Goal: Task Accomplishment & Management: Manage account settings

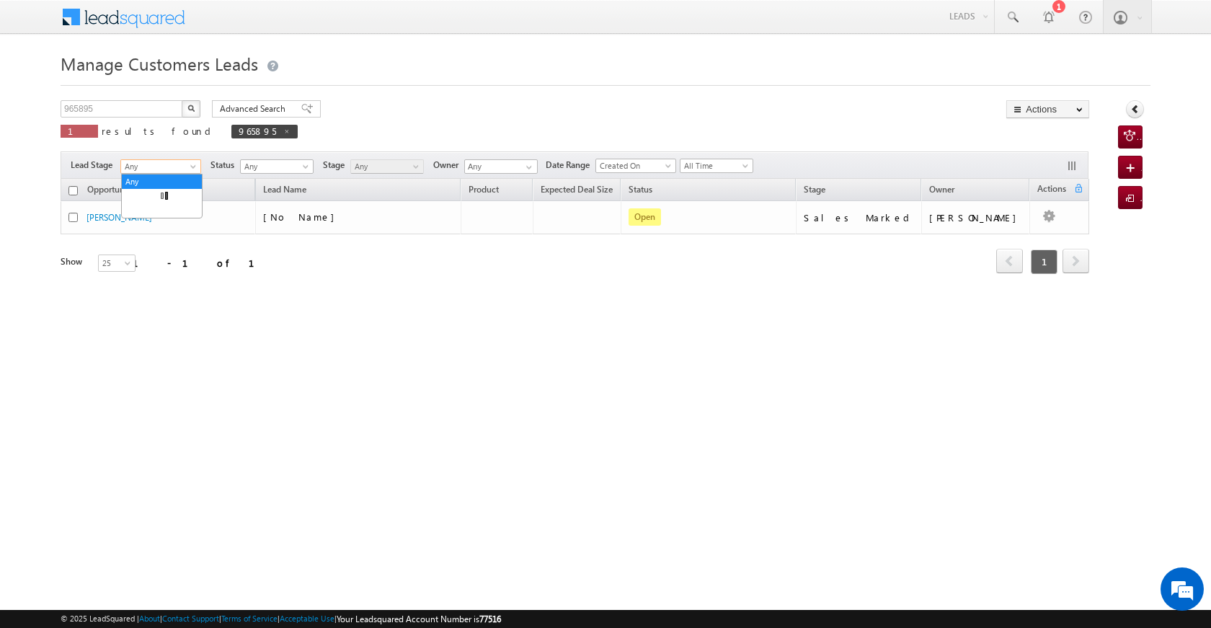
click at [157, 171] on span "Any" at bounding box center [158, 166] width 75 height 13
click at [90, 109] on input "965895" at bounding box center [122, 108] width 123 height 17
drag, startPoint x: 149, startPoint y: 104, endPoint x: 20, endPoint y: 105, distance: 129.0
click at [20, 105] on body "Menu [PERSON_NAME] [PERSON_NAME] a2@ks erve." at bounding box center [605, 204] width 1211 height 409
paste input "980"
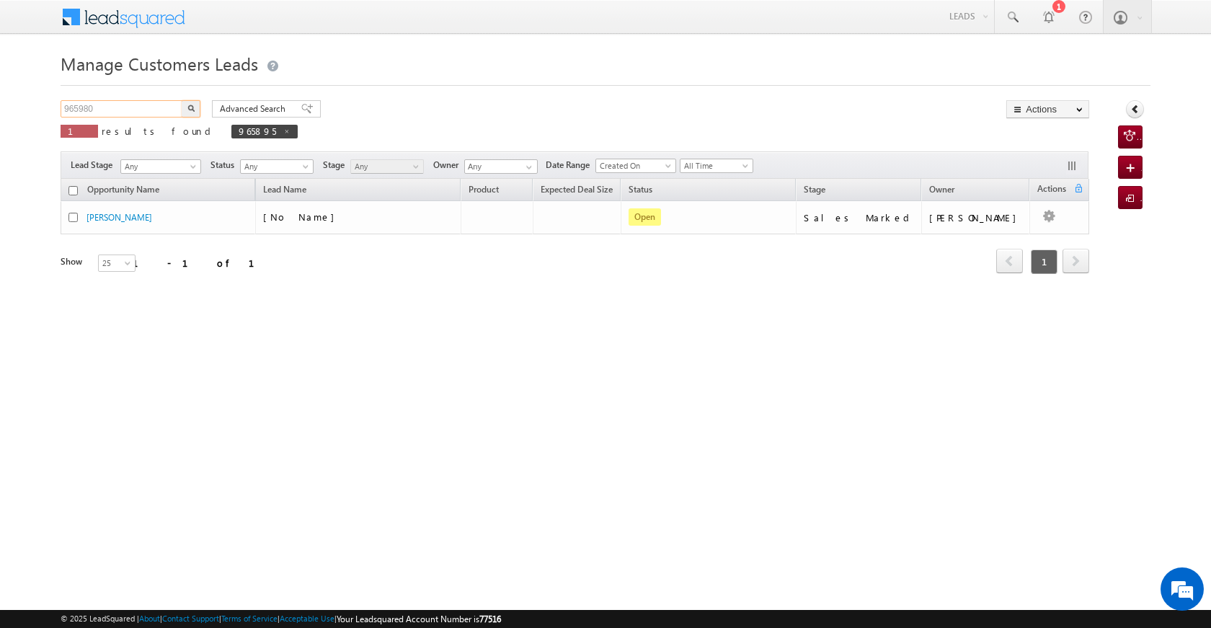
type input "965980"
click at [185, 106] on button "button" at bounding box center [191, 108] width 19 height 17
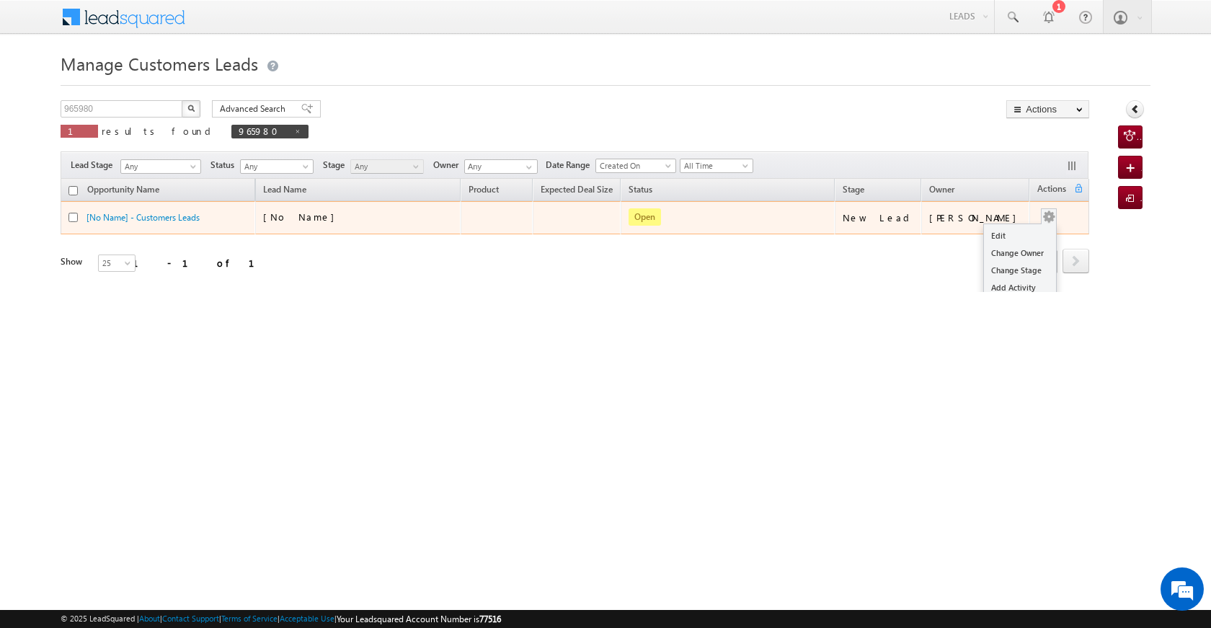
click at [1051, 214] on button "button" at bounding box center [1049, 217] width 14 height 14
click at [994, 232] on link "Edit" at bounding box center [1020, 235] width 72 height 17
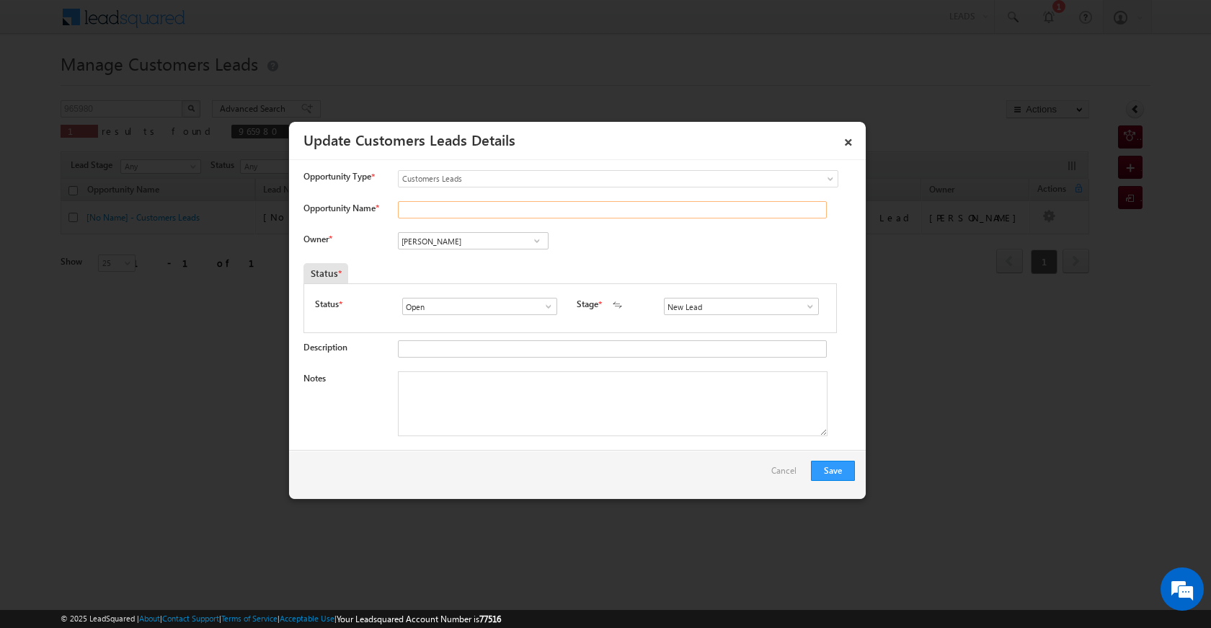
click at [417, 204] on input "Opportunity Name *" at bounding box center [612, 209] width 429 height 17
click at [440, 211] on input "Opportunity Name *" at bounding box center [612, 209] width 429 height 17
paste input "PINKI [PERSON_NAME]"
type input "PINKI [PERSON_NAME]"
click at [803, 302] on span at bounding box center [810, 307] width 14 height 12
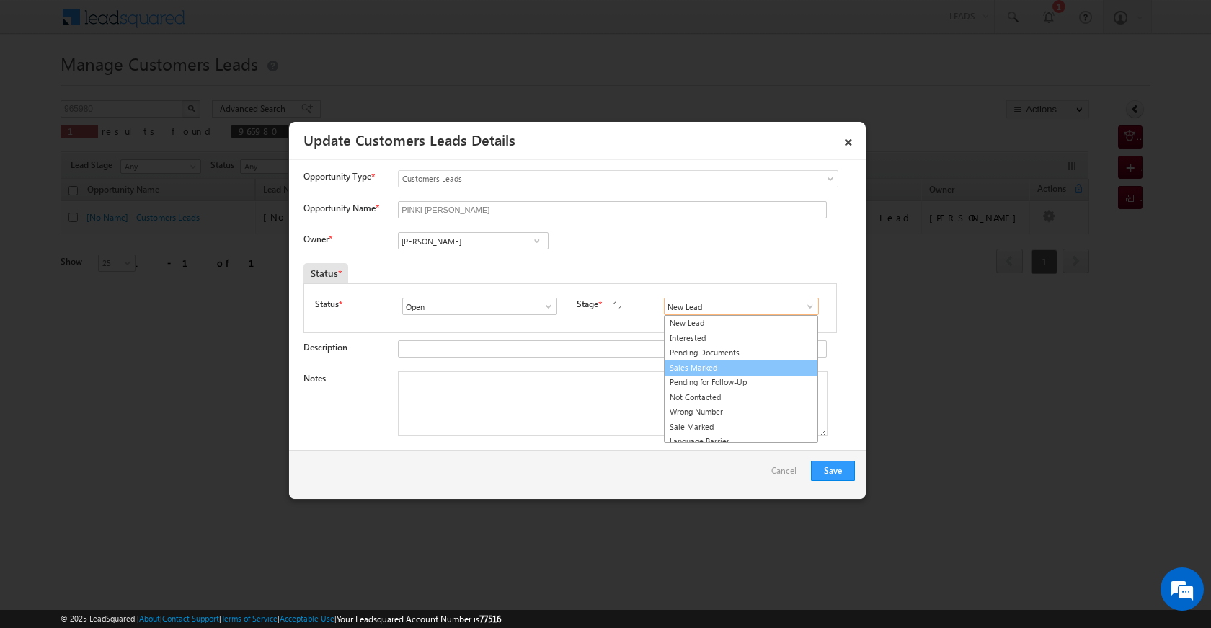
click at [722, 366] on link "Sales Marked" at bounding box center [741, 368] width 154 height 17
type input "Sales Marked"
click at [554, 398] on textarea "Notes" at bounding box center [613, 403] width 430 height 65
click at [595, 414] on textarea "Notes" at bounding box center [613, 403] width 430 height 65
paste textarea "PINKI [PERSON_NAME] CX NEED 5 LAC TOUP 282009 TO AGRA UNIQ ID 965980 TOMARROW V…"
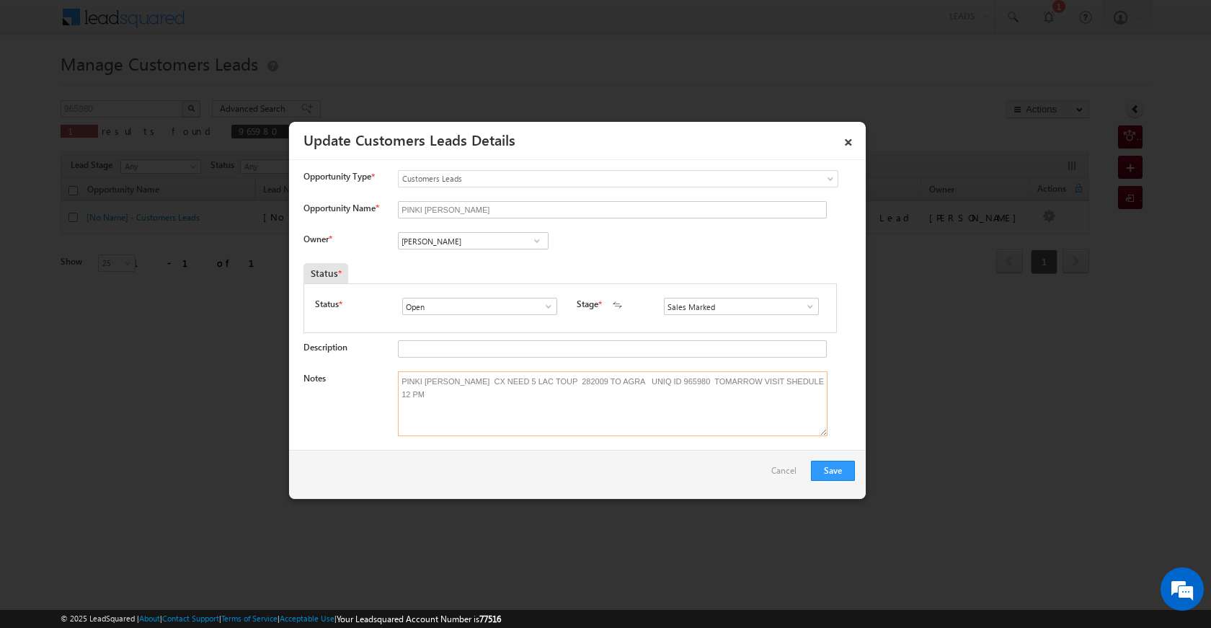
type textarea "PINKI [PERSON_NAME] CX NEED 5 LAC TOUP 282009 TO AGRA UNIQ ID 965980 TOMARROW V…"
click at [533, 239] on span at bounding box center [537, 241] width 14 height 12
click at [450, 258] on link "[PERSON_NAME] [EMAIL_ADDRESS][PERSON_NAME][DOMAIN_NAME]" at bounding box center [473, 262] width 151 height 27
type input "[PERSON_NAME]"
click at [843, 473] on button "Save" at bounding box center [833, 471] width 44 height 20
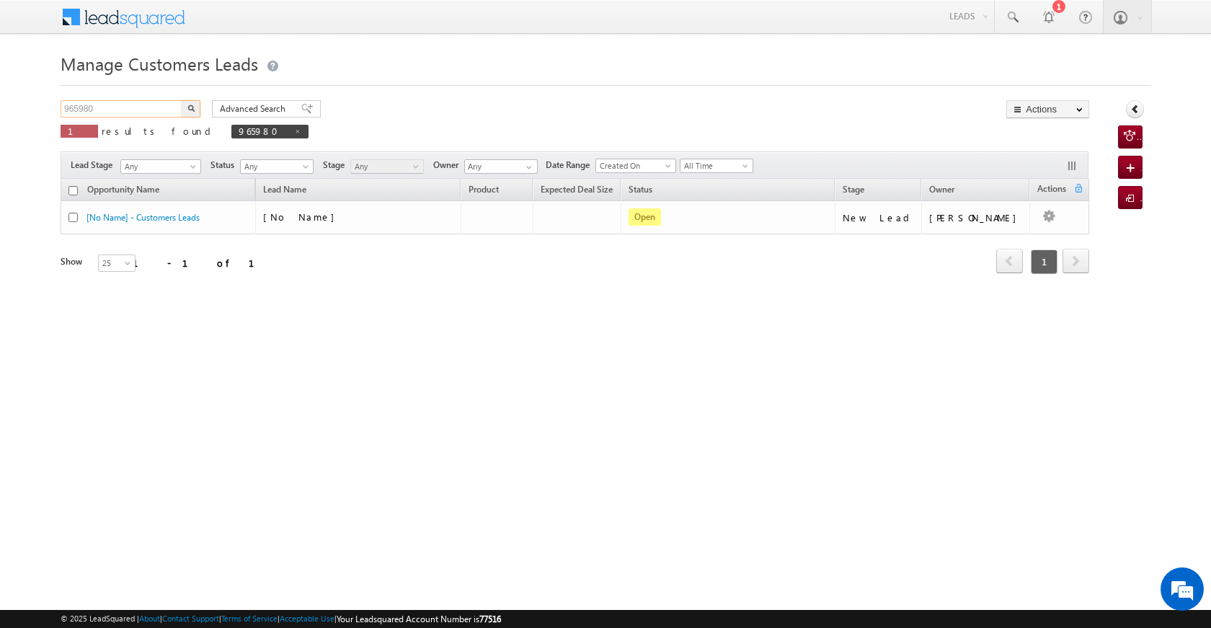
drag, startPoint x: 125, startPoint y: 105, endPoint x: 48, endPoint y: 105, distance: 77.9
click at [48, 105] on body "Menu [PERSON_NAME] [PERSON_NAME] a2@ks erve." at bounding box center [605, 204] width 1211 height 409
paste input "6010"
type input "966010"
click at [191, 110] on img "button" at bounding box center [190, 108] width 7 height 7
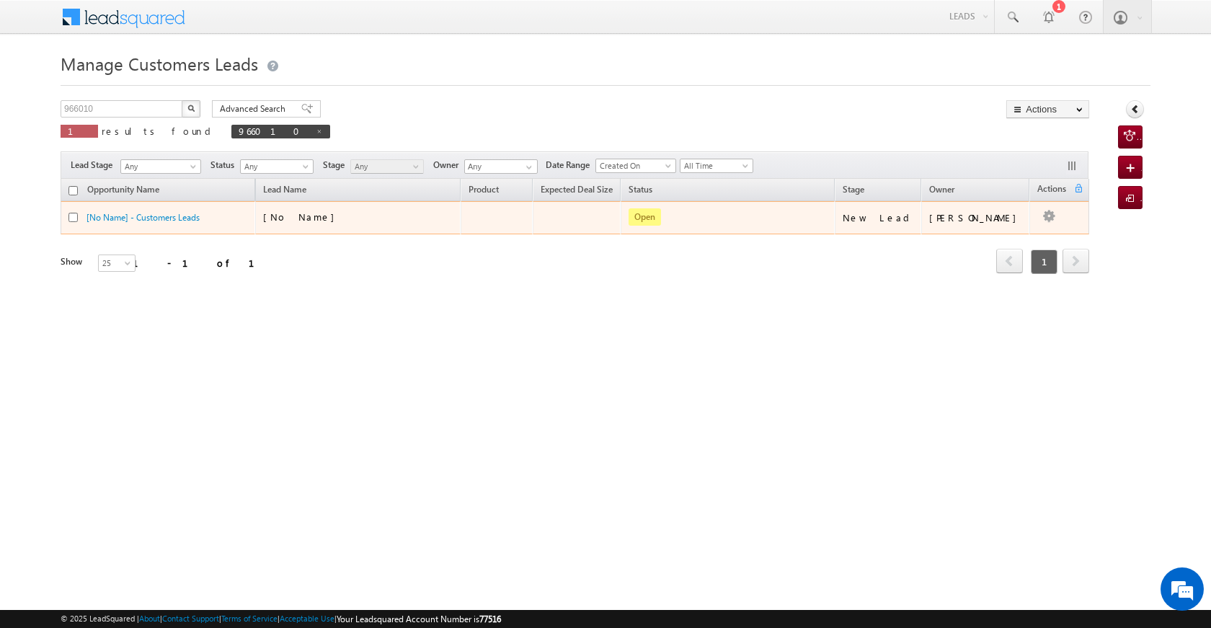
click at [1019, 224] on td "[PERSON_NAME]" at bounding box center [975, 217] width 109 height 33
click at [1044, 213] on button "button" at bounding box center [1049, 217] width 14 height 14
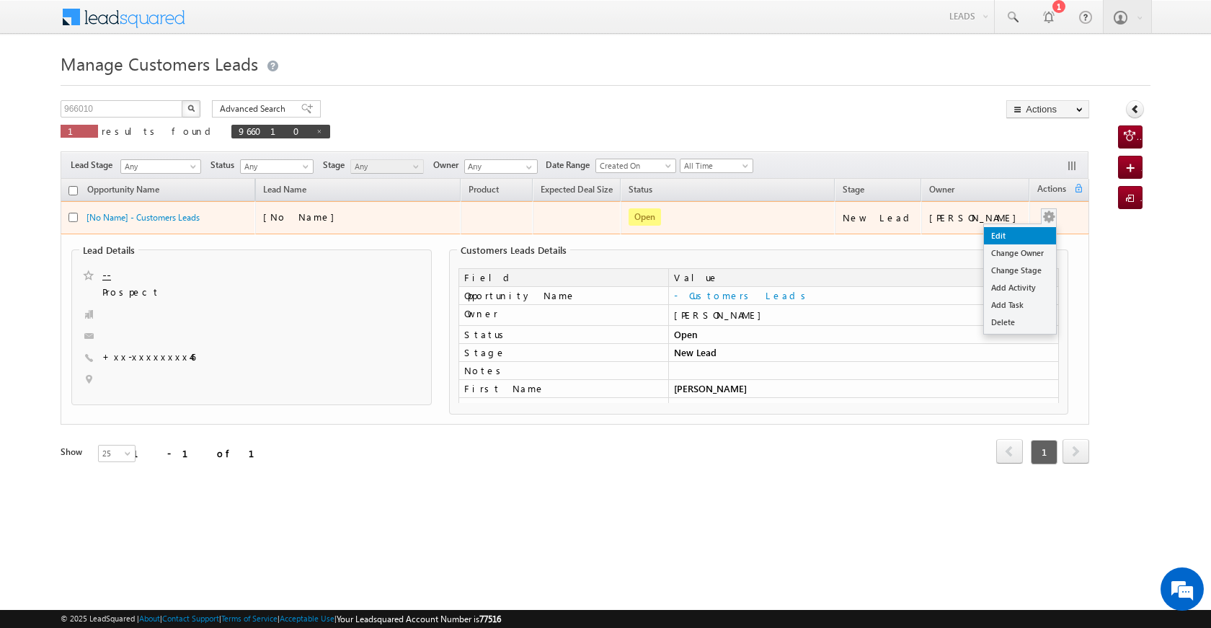
click at [1022, 241] on link "Edit" at bounding box center [1020, 235] width 72 height 17
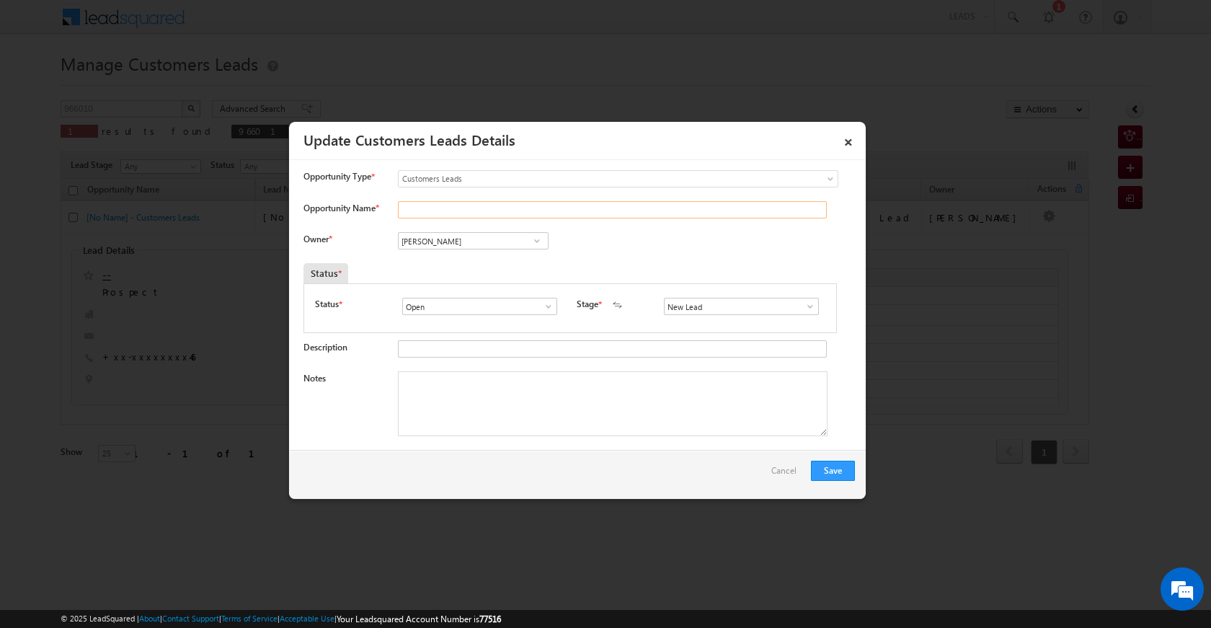
click at [464, 201] on input "Opportunity Name *" at bounding box center [612, 209] width 429 height 17
drag, startPoint x: 436, startPoint y: 216, endPoint x: 391, endPoint y: 216, distance: 45.4
click at [391, 216] on div "Opportunity Name * FIRDO" at bounding box center [580, 213] width 552 height 24
paste input "irdosh"
type input "[PERSON_NAME]"
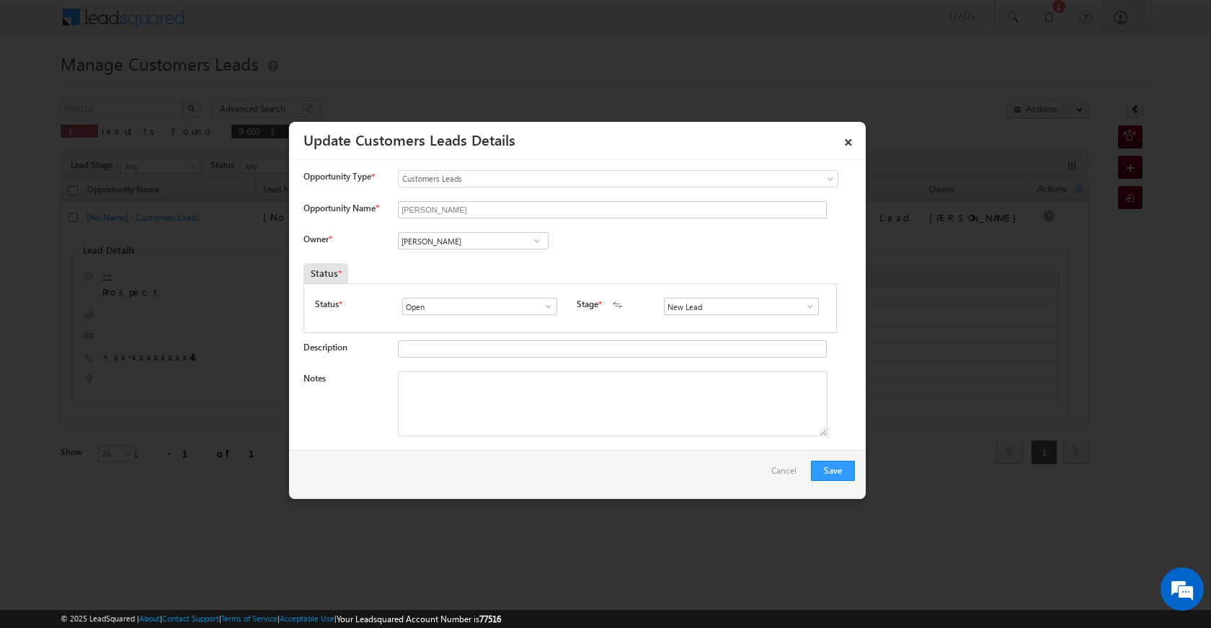
click at [537, 244] on span at bounding box center [537, 241] width 14 height 12
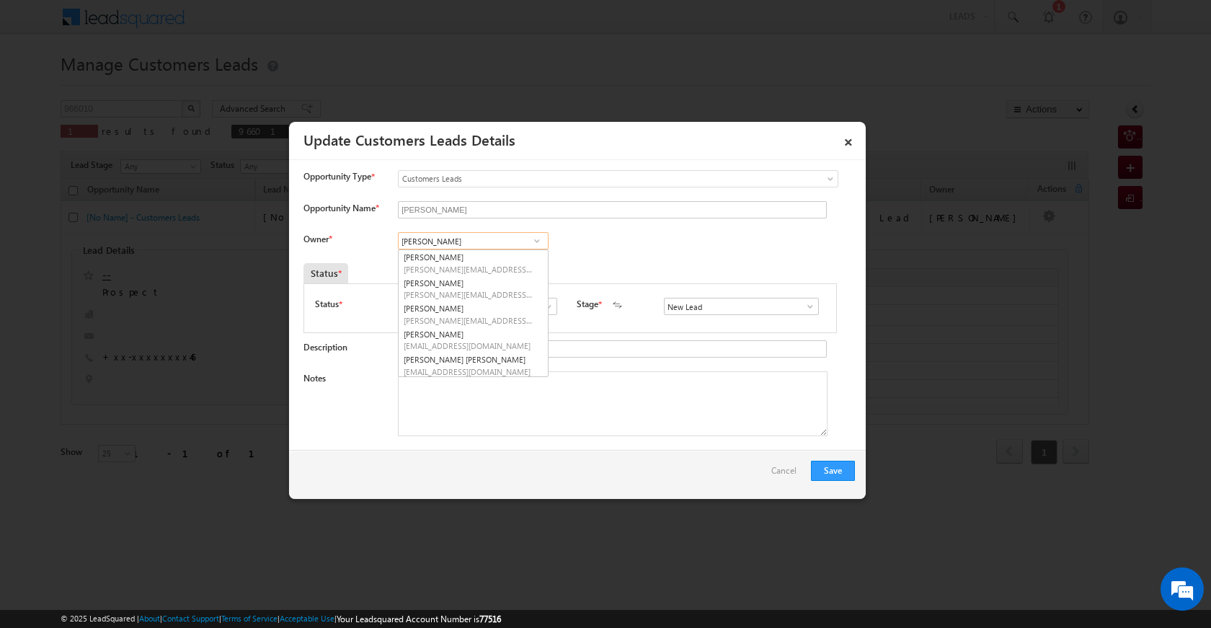
type input "V"
drag, startPoint x: 495, startPoint y: 319, endPoint x: 531, endPoint y: 360, distance: 54.1
click at [495, 321] on span "[EMAIL_ADDRESS][DOMAIN_NAME]" at bounding box center [469, 320] width 130 height 11
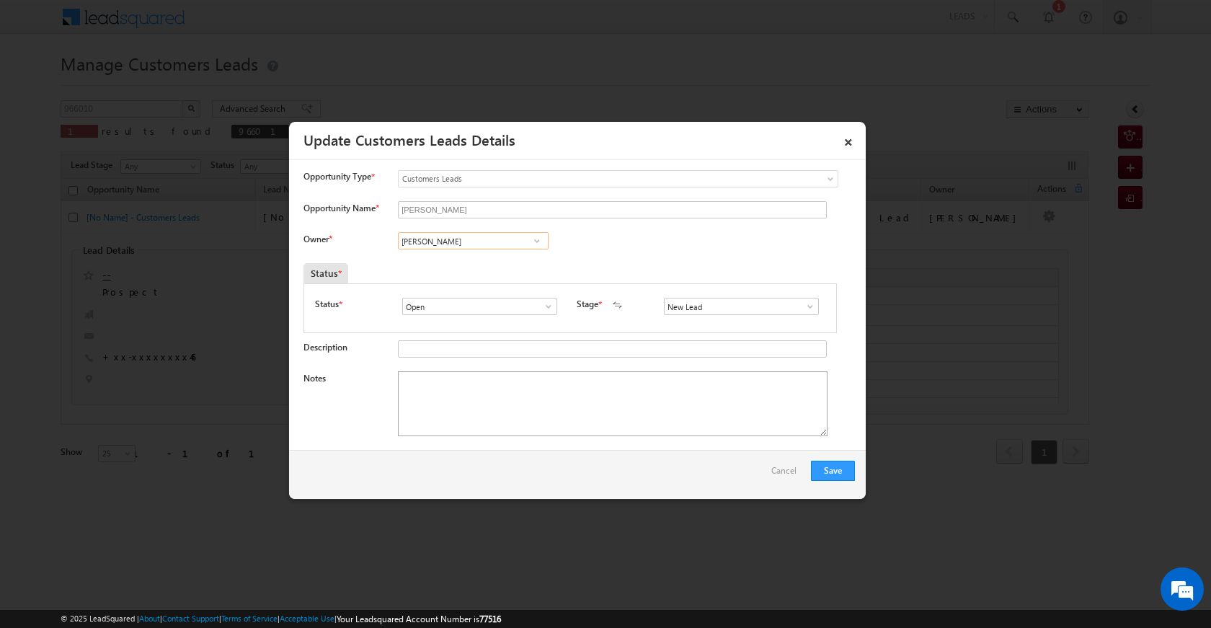
type input "[PERSON_NAME]"
click at [540, 377] on textarea "Notes" at bounding box center [613, 403] width 430 height 65
drag, startPoint x: 562, startPoint y: 395, endPoint x: 647, endPoint y: 370, distance: 88.7
click at [562, 397] on textarea "Notes" at bounding box center [613, 403] width 430 height 65
click at [803, 305] on span at bounding box center [810, 307] width 14 height 12
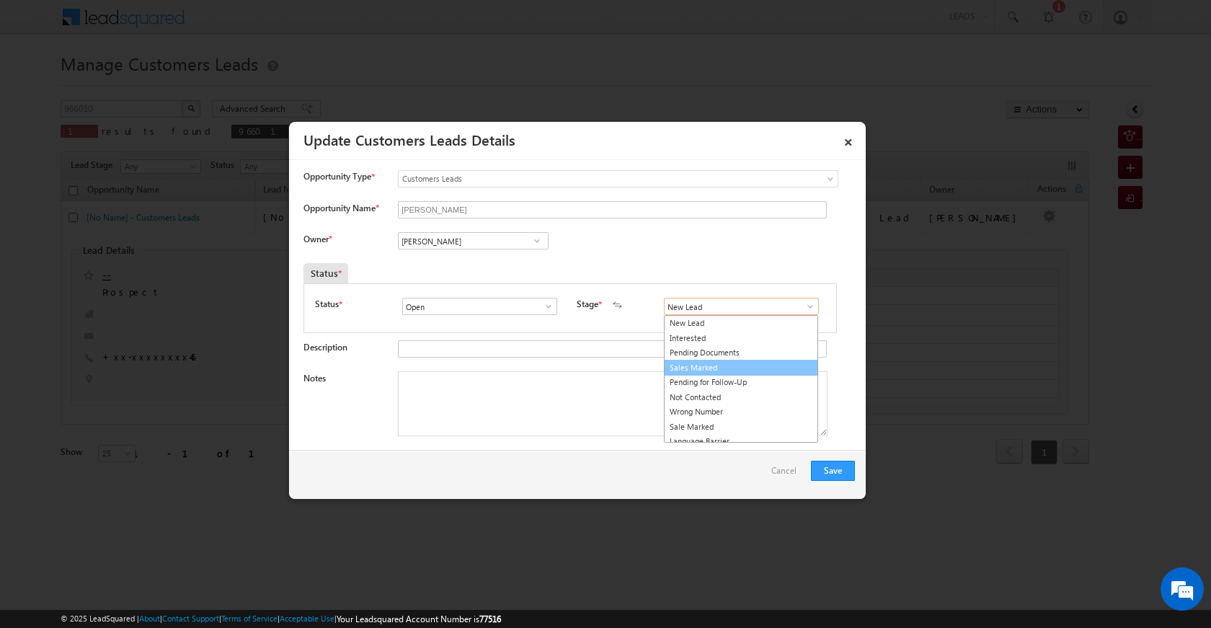
click at [723, 366] on link "Sales Marked" at bounding box center [741, 368] width 154 height 17
type input "Sales Marked"
click at [677, 402] on textarea "Notes" at bounding box center [613, 403] width 430 height 65
paste textarea "[PERSON_NAME] CX NEED 5 LAC UNIQ ID 966010 Indore 452001 11 O CLOCK VISIT SHEDU…"
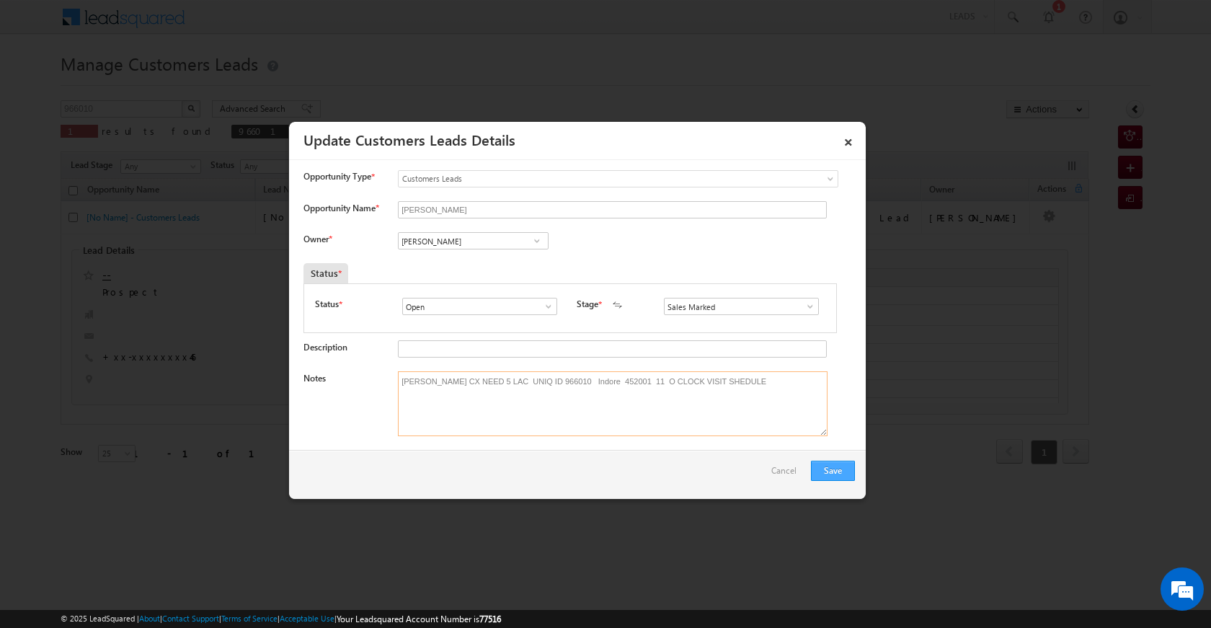
type textarea "[PERSON_NAME] CX NEED 5 LAC UNIQ ID 966010 Indore 452001 11 O CLOCK VISIT SHEDU…"
click at [834, 474] on button "Save" at bounding box center [833, 471] width 44 height 20
